Goal: Communication & Community: Ask a question

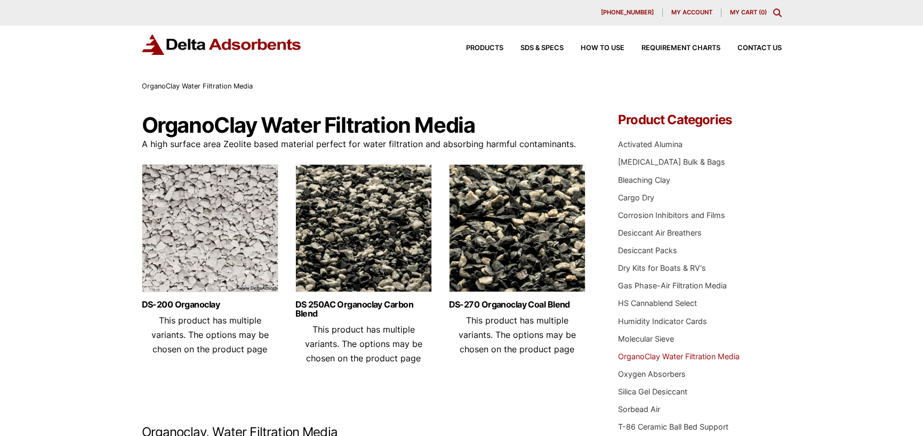
click at [776, 13] on icon "Toggle Modal Content" at bounding box center [778, 13] width 9 height 9
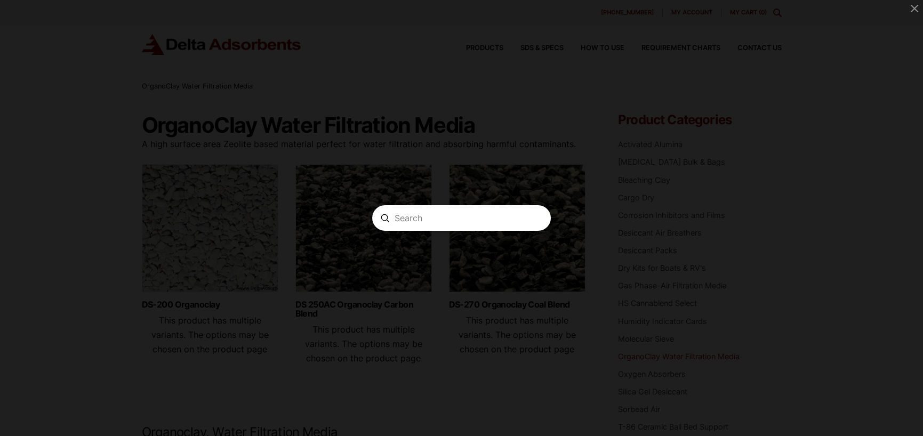
click at [448, 222] on input "Search" at bounding box center [462, 218] width 134 height 11
type input "FAC-2"
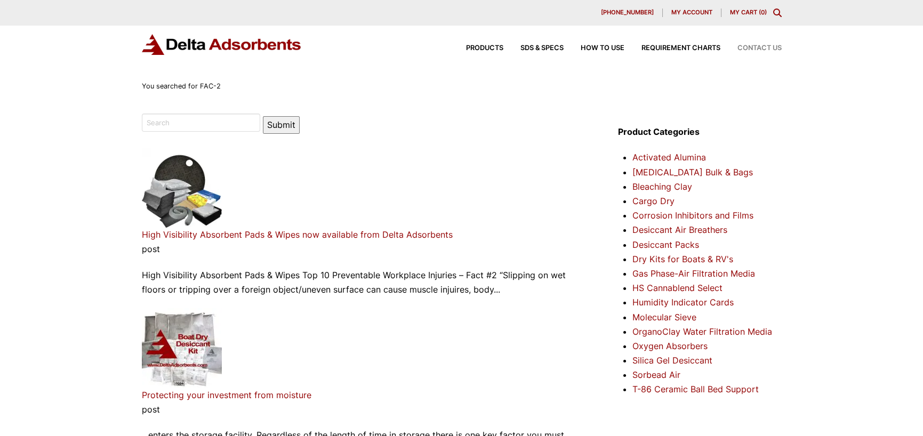
click at [751, 47] on span "Contact Us" at bounding box center [760, 48] width 44 height 7
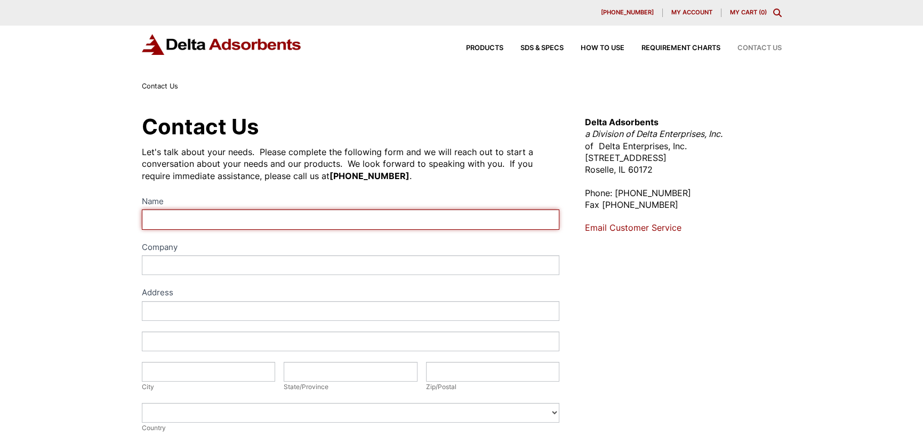
click at [225, 221] on input "Name" at bounding box center [351, 220] width 418 height 20
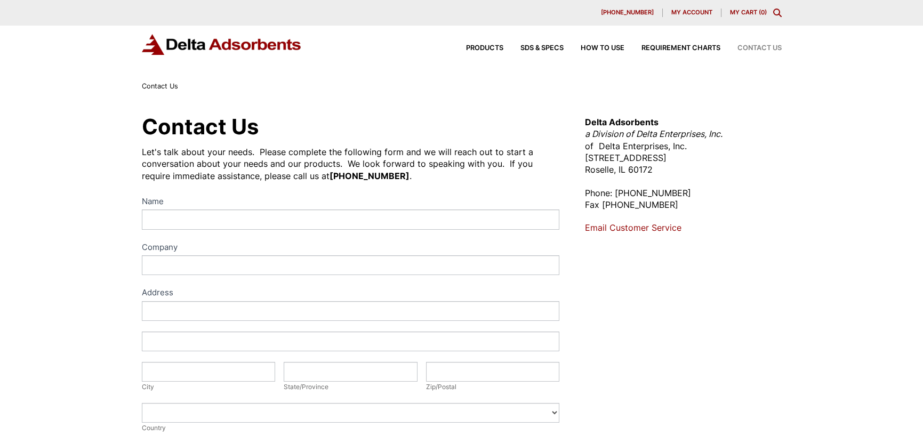
drag, startPoint x: 227, startPoint y: 219, endPoint x: 200, endPoint y: 231, distance: 29.8
click at [200, 231] on div "Name Company Address Address Address Address City City State/Province State/Pro…" at bounding box center [351, 415] width 418 height 441
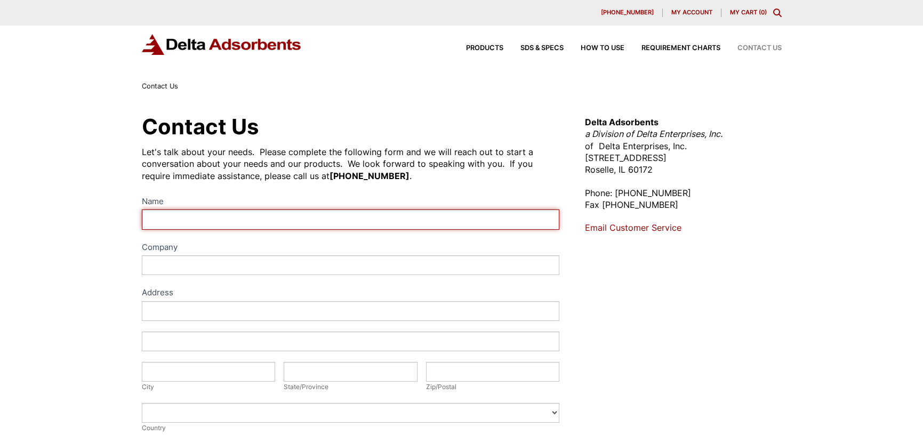
click at [196, 222] on input "Name" at bounding box center [351, 220] width 418 height 20
type input "t"
type input "Tricia Foriska"
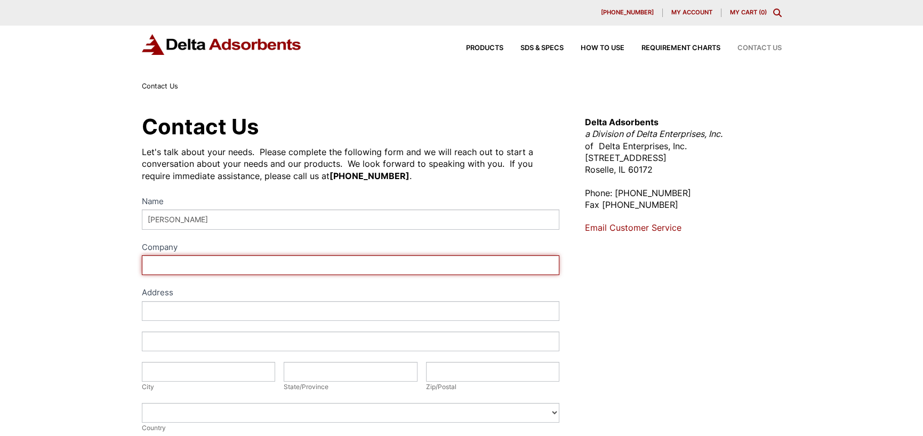
type input "r"
type input "Precision Tools Service"
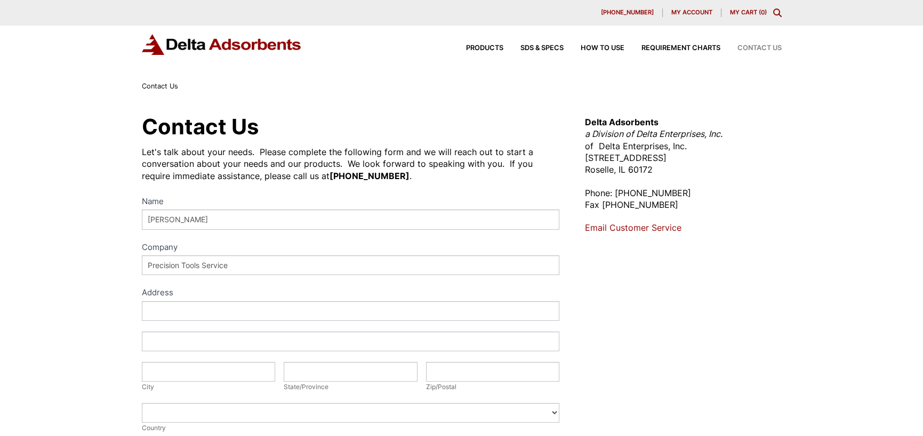
type input "10280 Goldenfern Lane"
type input "KNOXVILLE"
type input "Tennessee"
type input "37932"
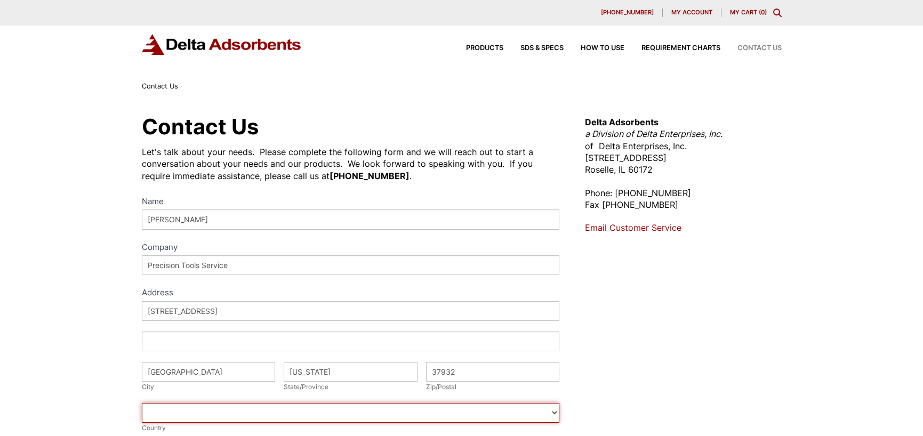
select select "United States"
type input "8656756262"
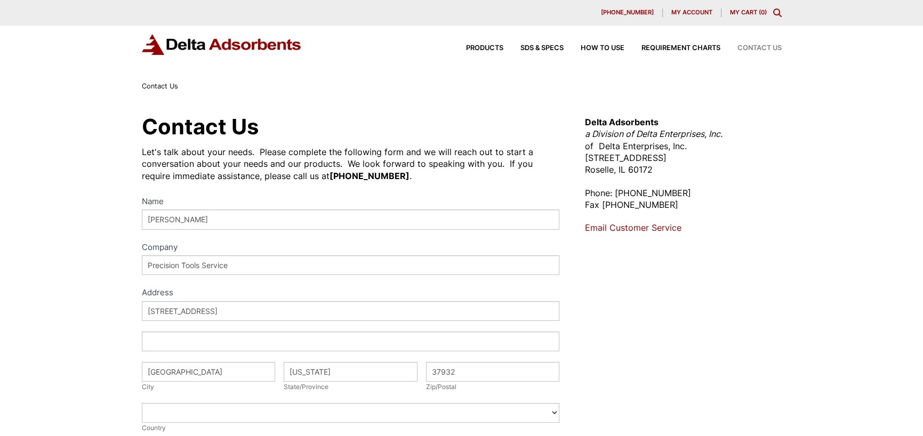
type input "pforiska@ptservice.com"
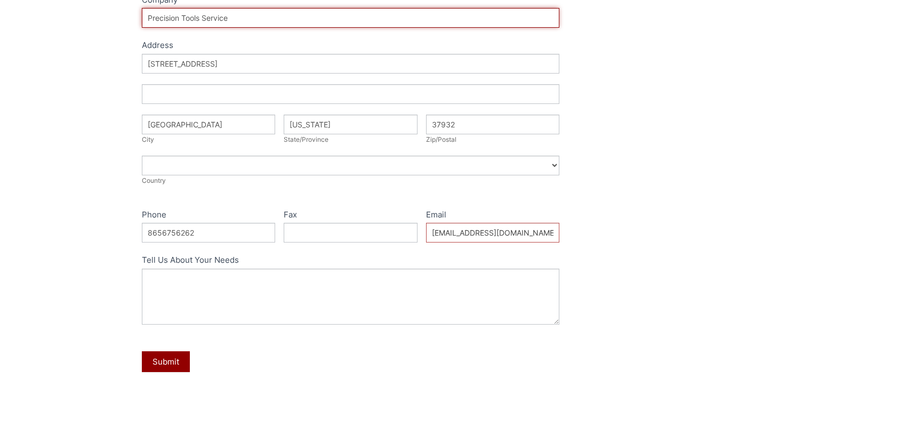
scroll to position [267, 0]
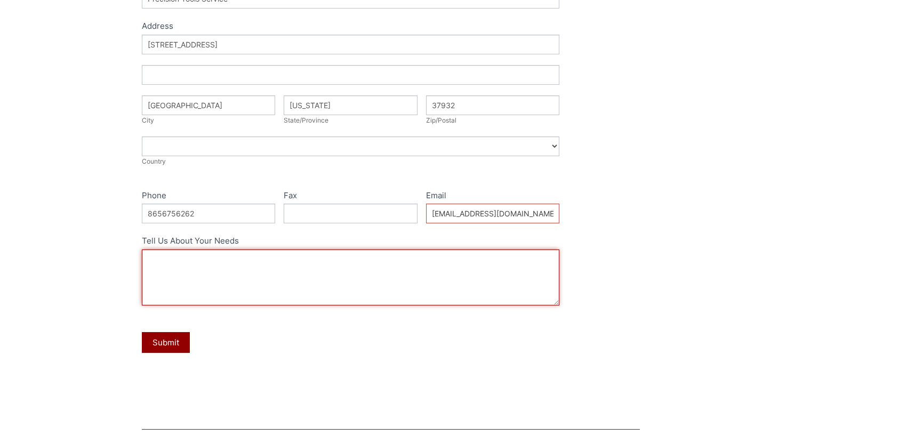
click at [232, 257] on textarea "Tell Us About Your Needs" at bounding box center [351, 278] width 418 height 56
type textarea "G"
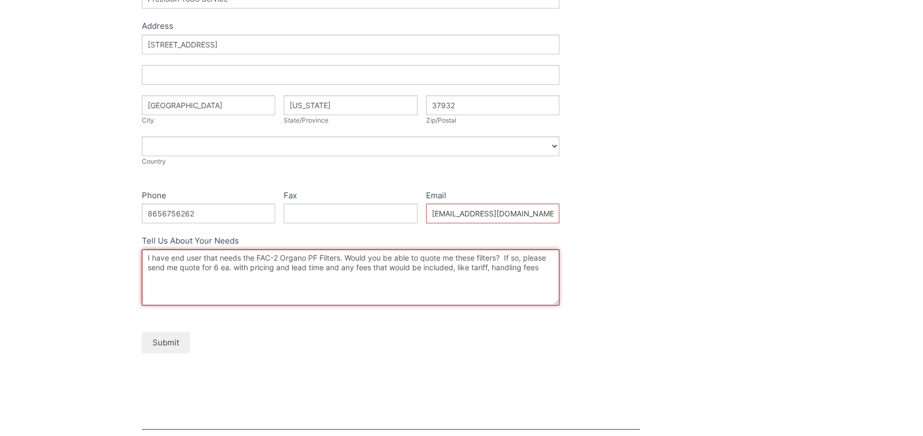
type textarea "I have end user that needs the FAC-2 Organo PF Filters. Would you be able to qu…"
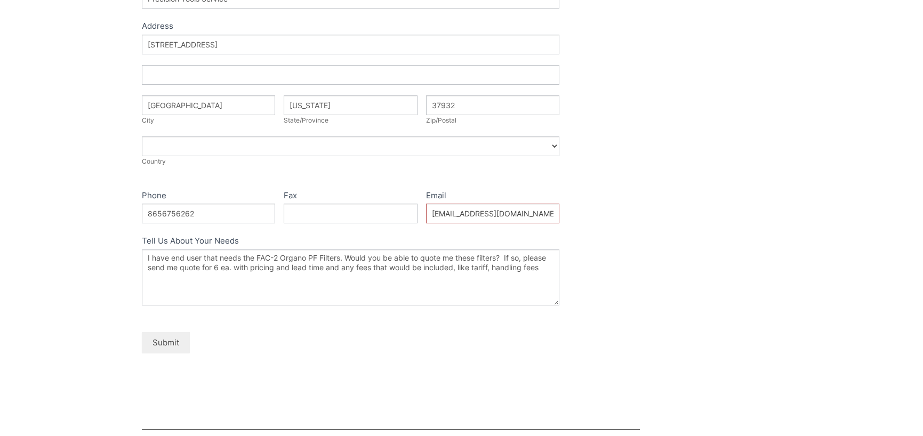
click at [174, 341] on button "Submit" at bounding box center [166, 342] width 48 height 21
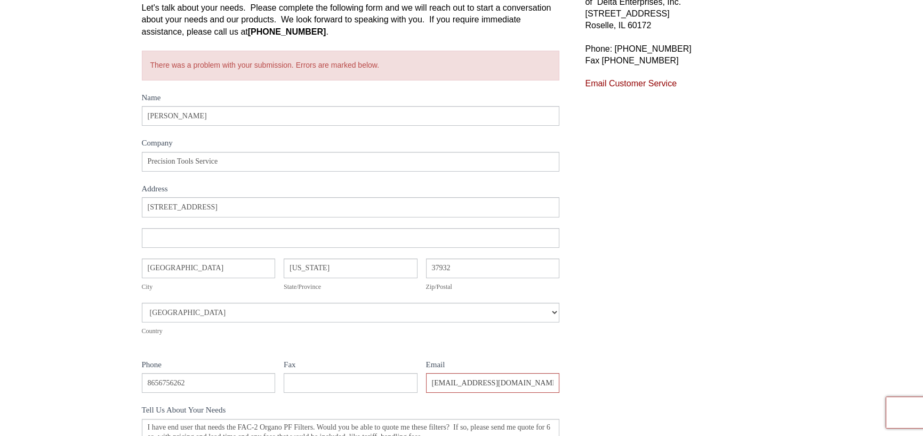
scroll to position [112, 0]
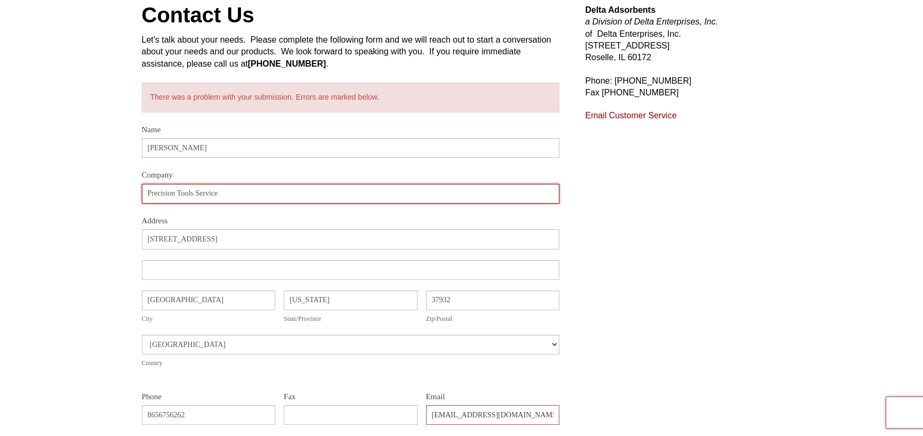
click at [361, 194] on input "Precision Tools Service" at bounding box center [351, 194] width 418 height 20
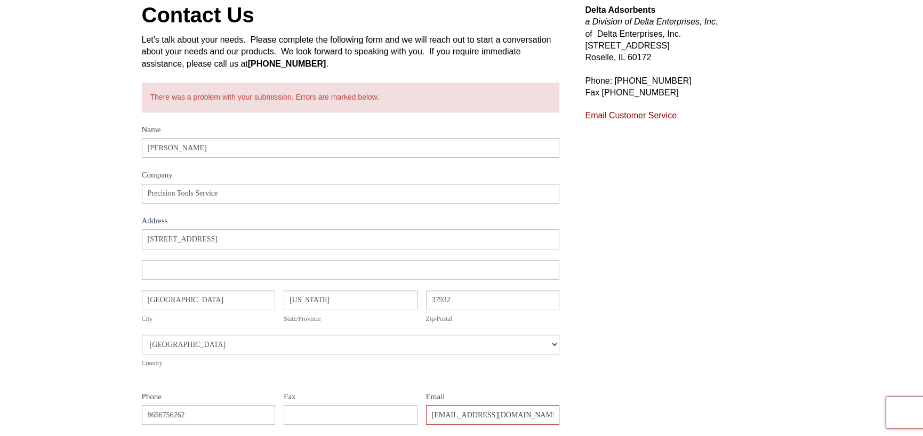
click at [381, 251] on div "Address 10280 Goldenfern Lane Address City KNOXVILLE City State/Province Tennes…" at bounding box center [351, 304] width 418 height 150
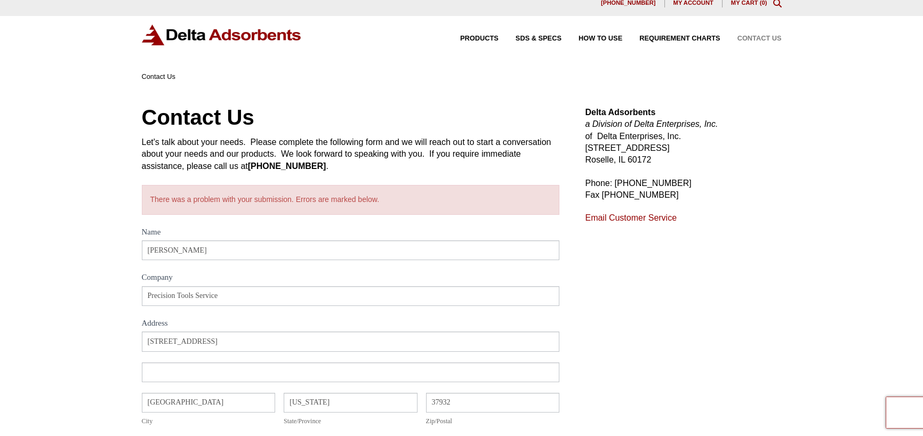
scroll to position [5, 0]
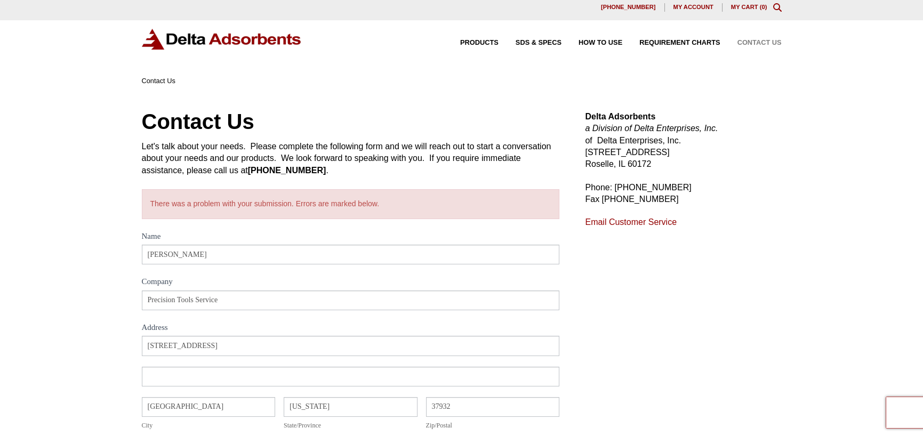
click at [635, 220] on link "Email Customer Service" at bounding box center [631, 222] width 92 height 9
